Goal: Task Accomplishment & Management: Use online tool/utility

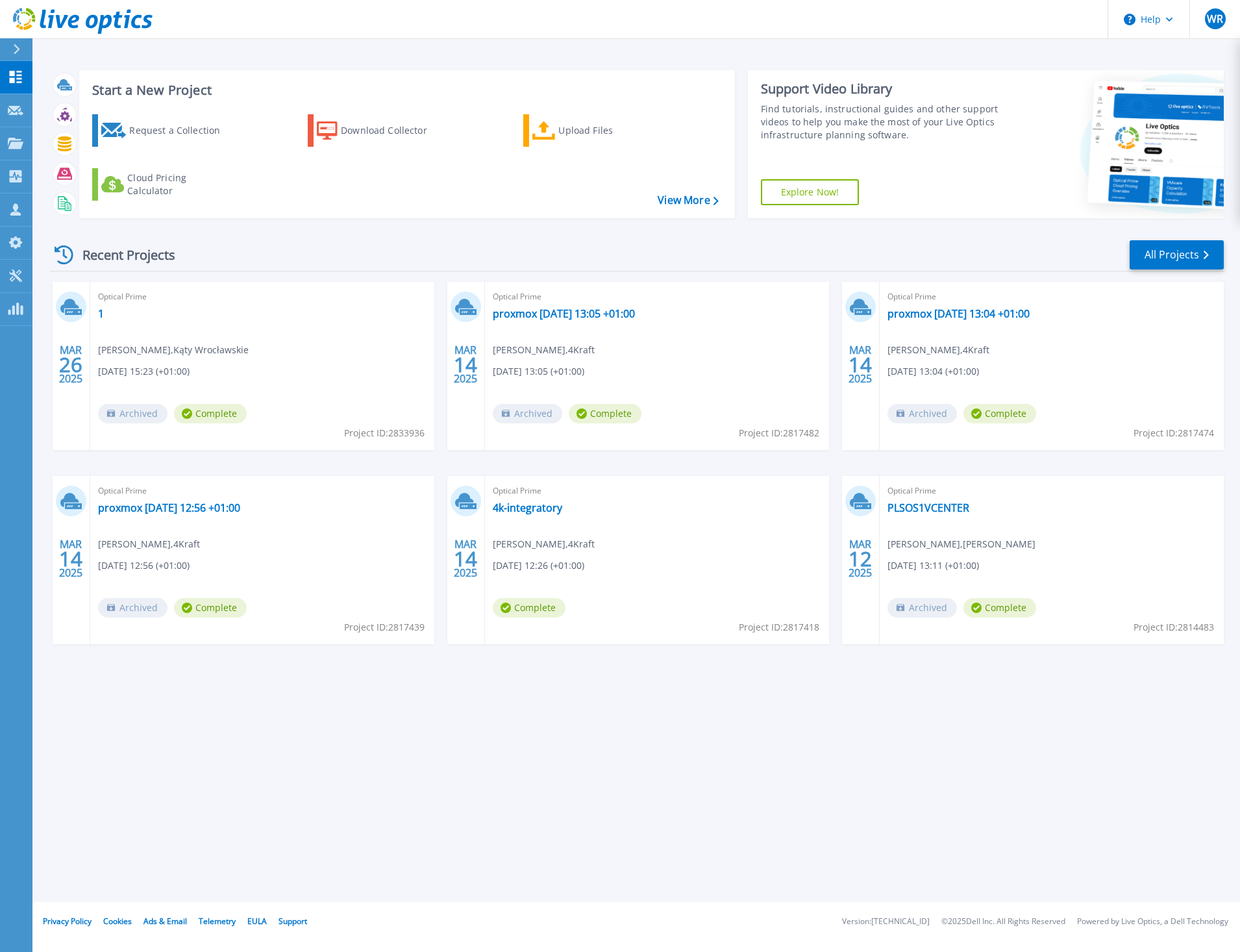
click at [17, 48] on icon at bounding box center [17, 48] width 7 height 10
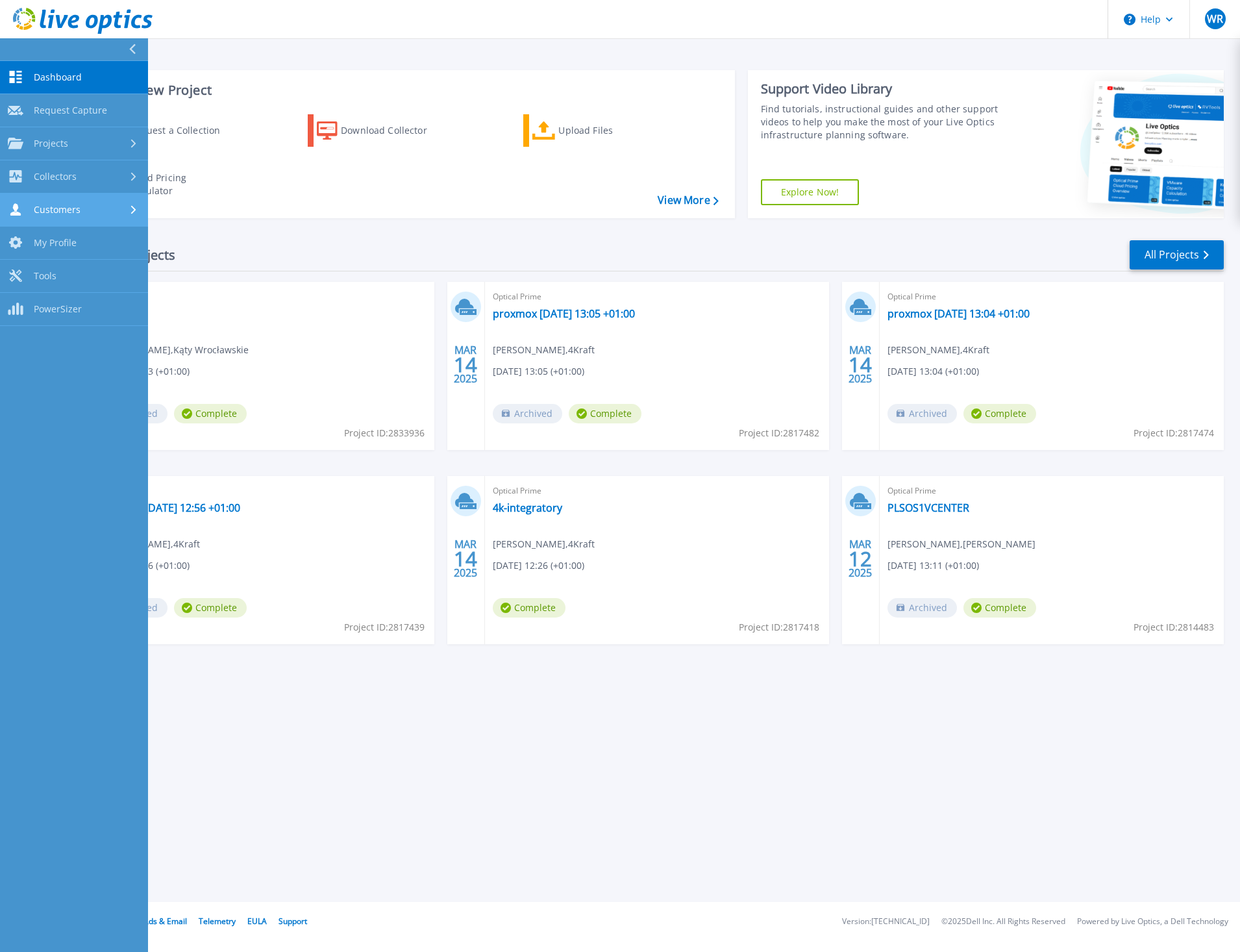
click at [68, 213] on span "Customers" at bounding box center [57, 210] width 47 height 12
click at [117, 244] on link "Request Capture" at bounding box center [74, 243] width 148 height 34
click at [91, 245] on link "Request Capture" at bounding box center [74, 243] width 148 height 34
